Goal: Task Accomplishment & Management: Manage account settings

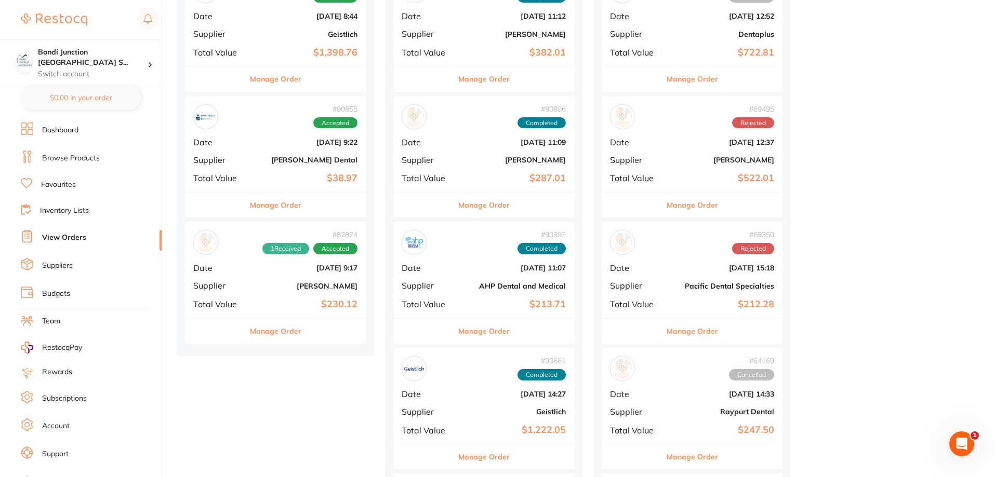
scroll to position [312, 0]
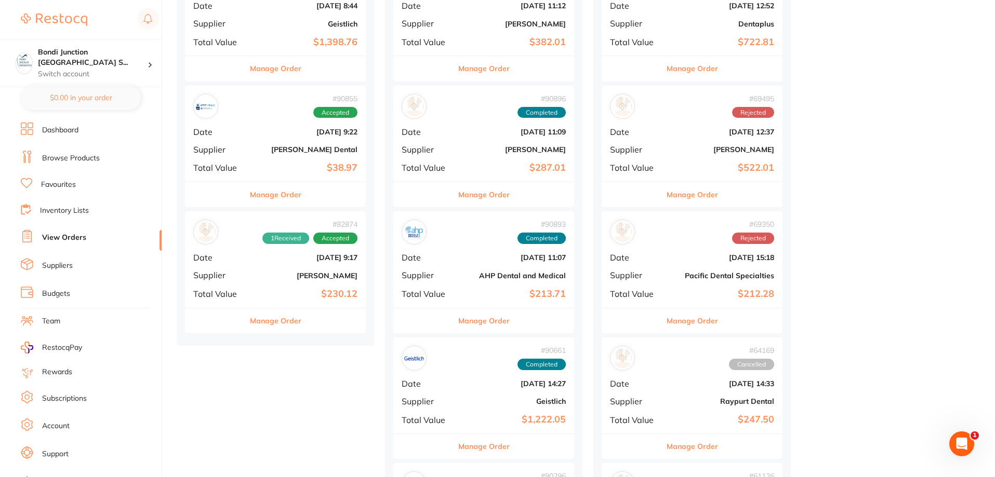
click at [287, 132] on b "[DATE] 9:22" at bounding box center [305, 132] width 104 height 8
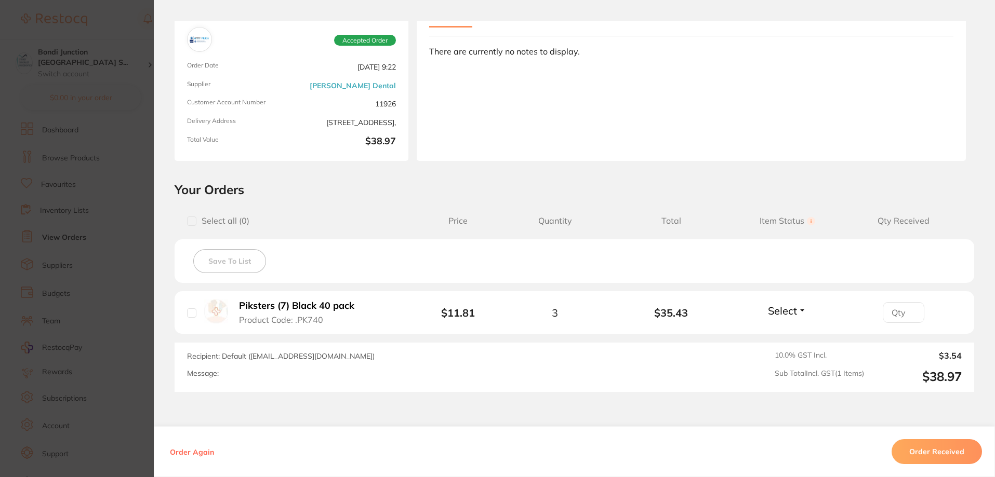
scroll to position [143, 0]
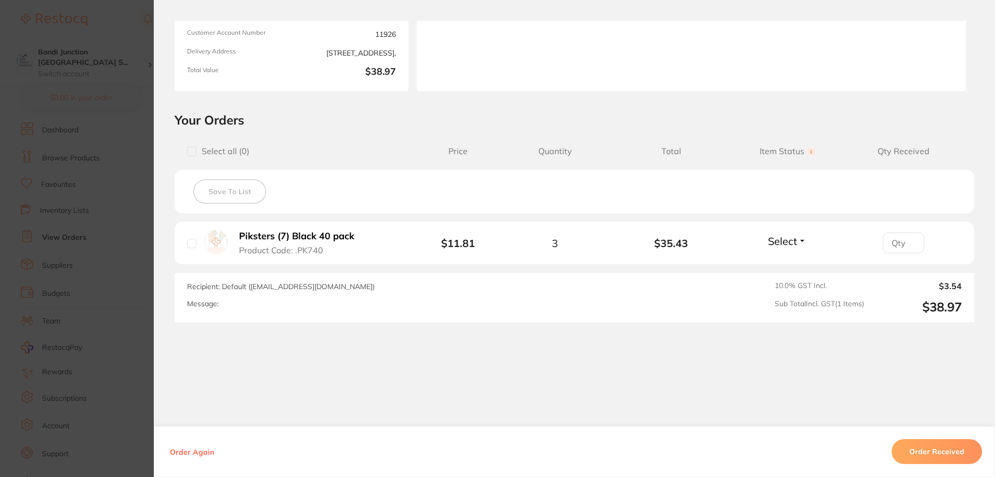
click at [187, 245] on input "checkbox" at bounding box center [191, 243] width 9 height 9
checkbox input "true"
click at [942, 450] on button "Order Received" at bounding box center [936, 451] width 90 height 25
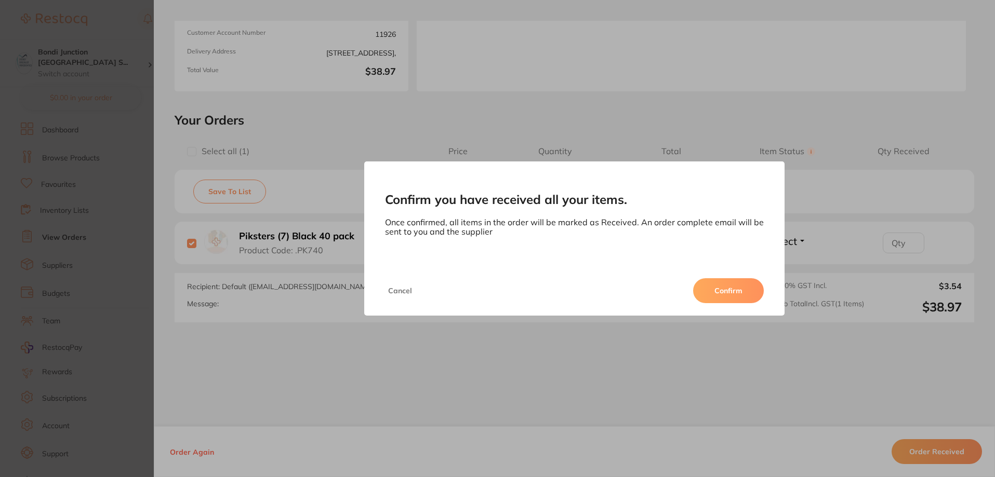
drag, startPoint x: 694, startPoint y: 289, endPoint x: 692, endPoint y: 301, distance: 12.1
click at [694, 292] on button "Confirm" at bounding box center [728, 290] width 71 height 25
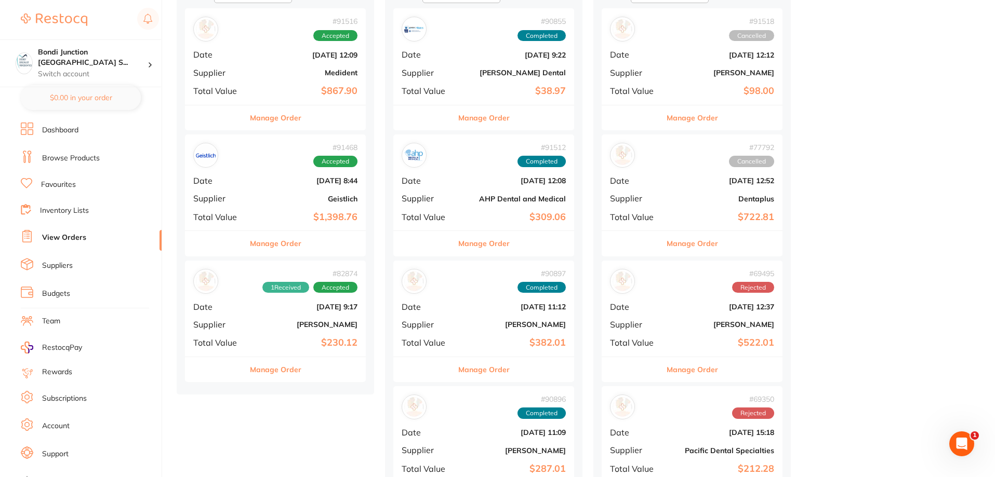
scroll to position [104, 0]
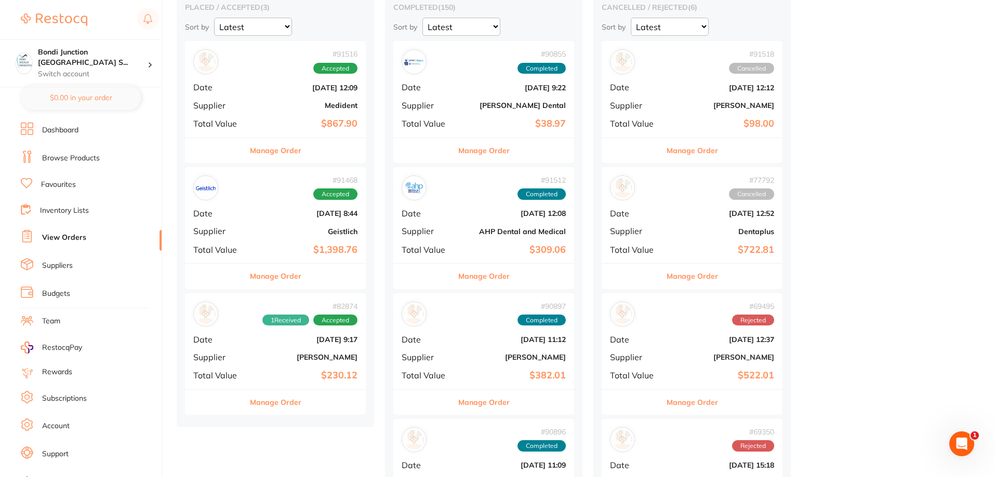
click at [287, 99] on div "# 91516 Accepted Date [DATE] 12:09 Supplier Medident Total Value $867.90" at bounding box center [275, 89] width 181 height 96
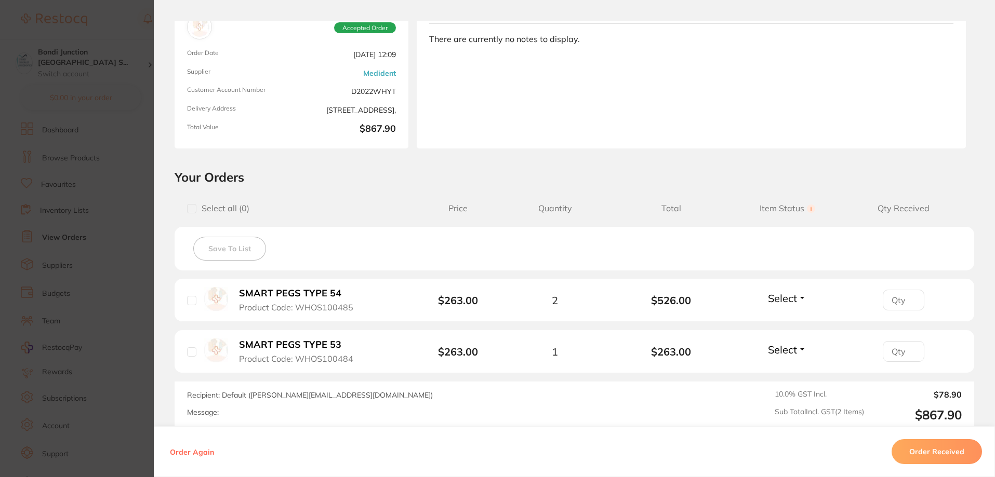
scroll to position [194, 0]
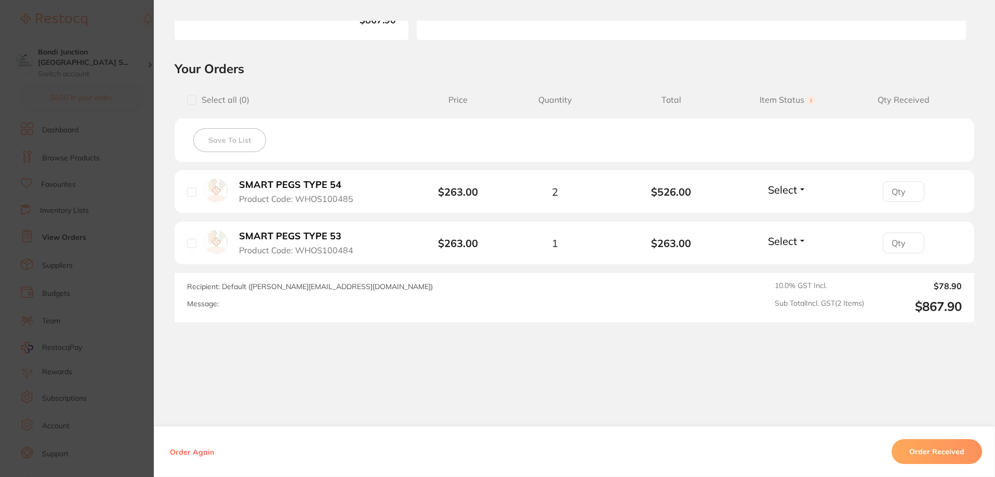
click at [190, 100] on input "checkbox" at bounding box center [191, 100] width 9 height 9
checkbox input "true"
click at [926, 446] on button "Order Received" at bounding box center [936, 451] width 90 height 25
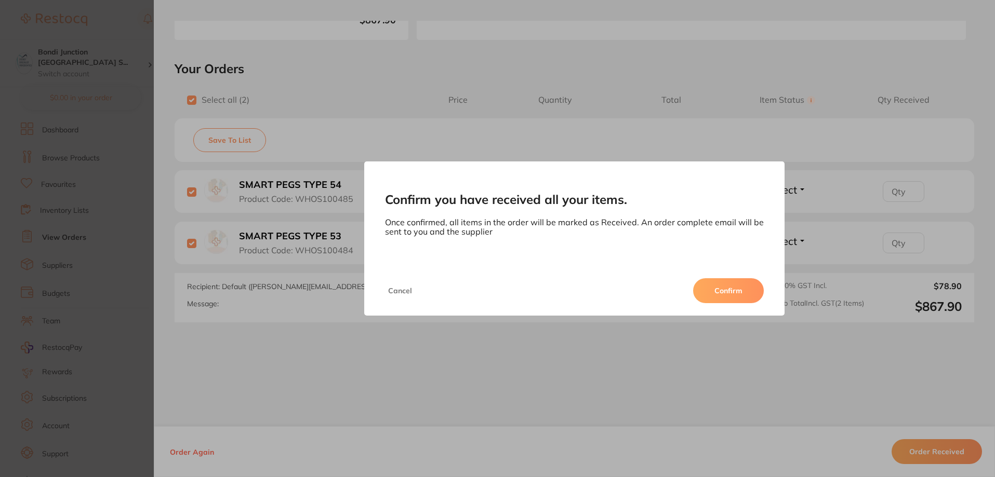
click at [712, 287] on button "Confirm" at bounding box center [728, 290] width 71 height 25
